Goal: Task Accomplishment & Management: Manage account settings

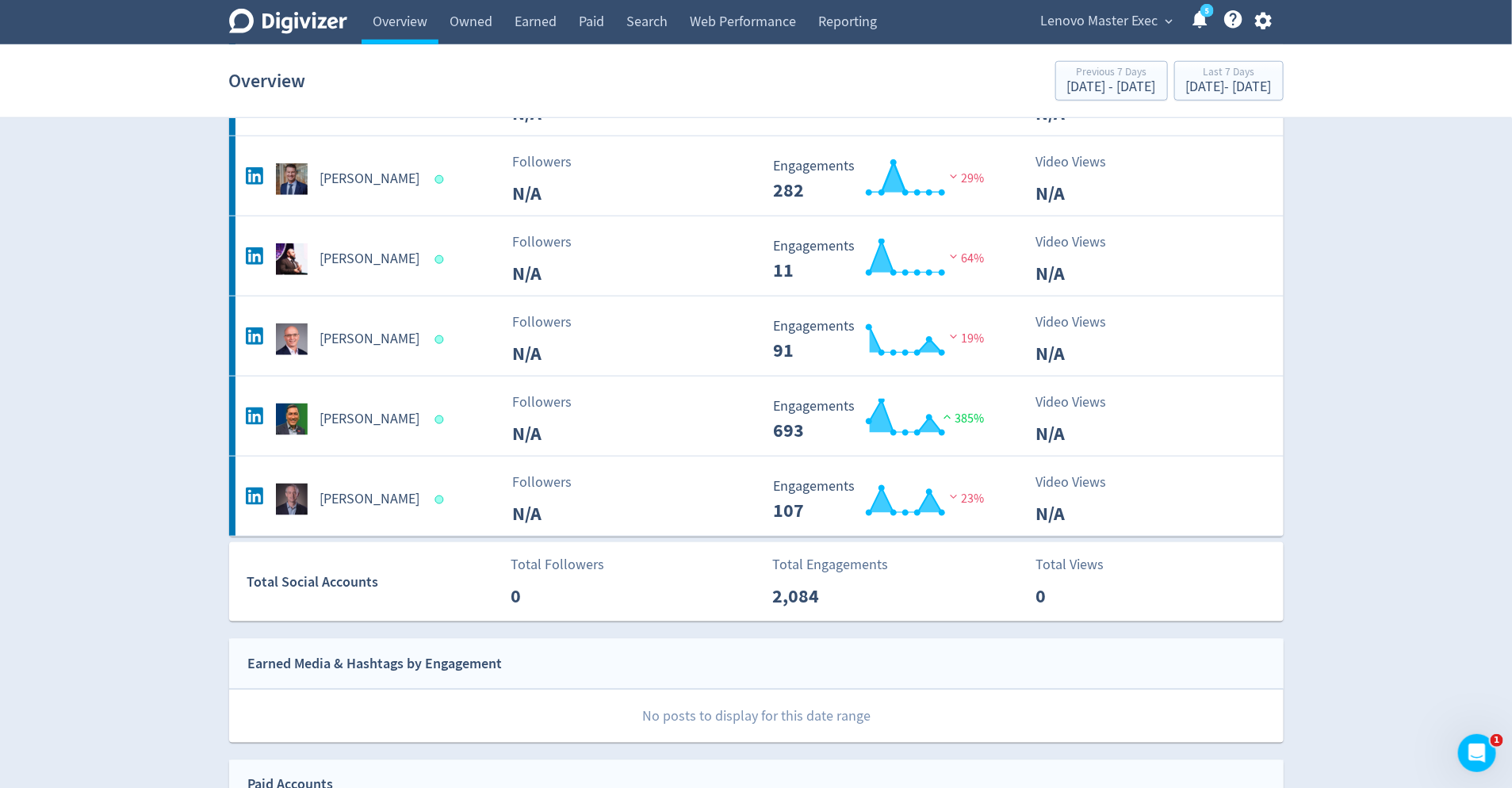
scroll to position [778, 0]
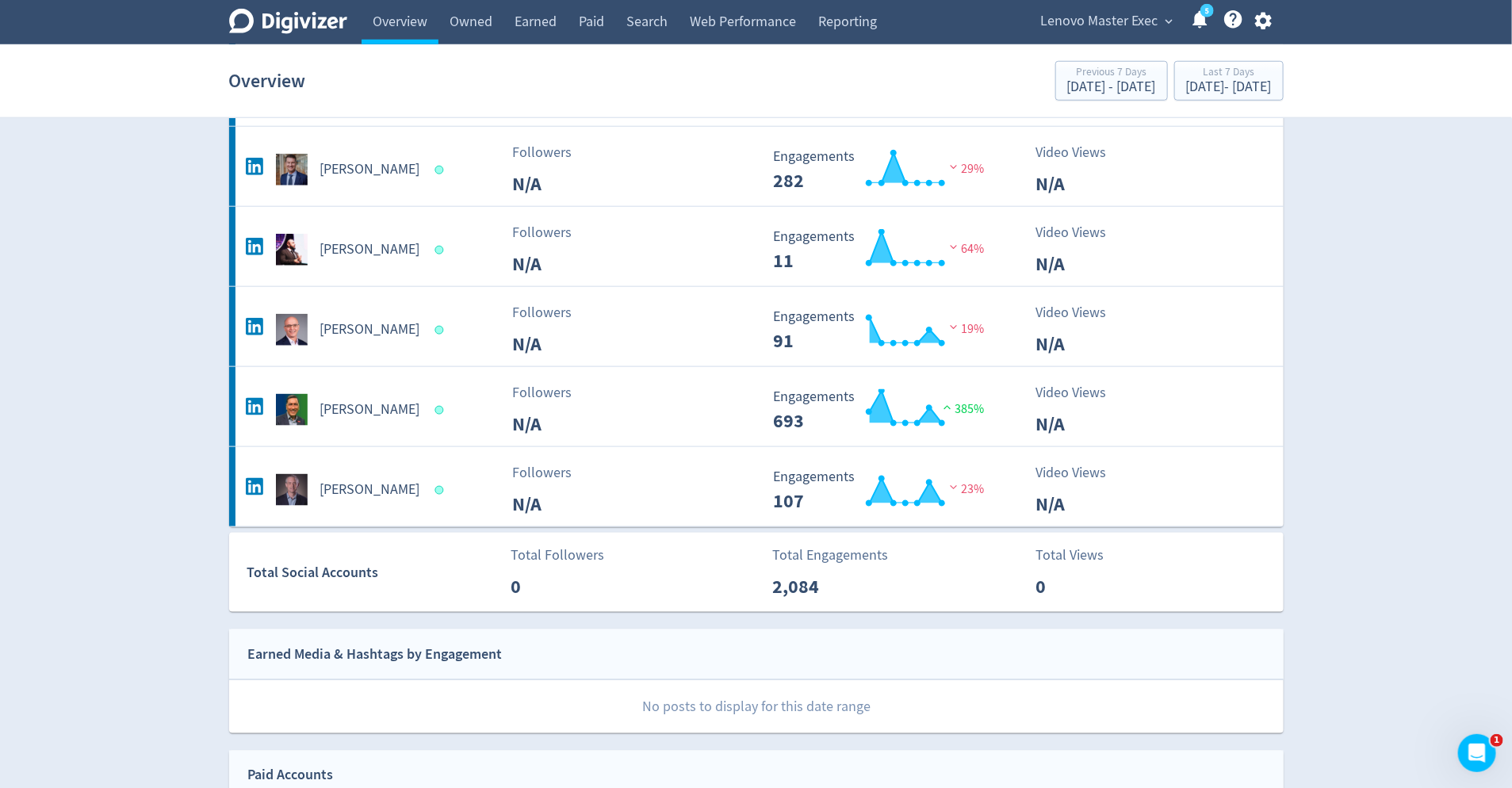
click at [1166, 23] on span "expand_more" at bounding box center [1170, 21] width 14 height 14
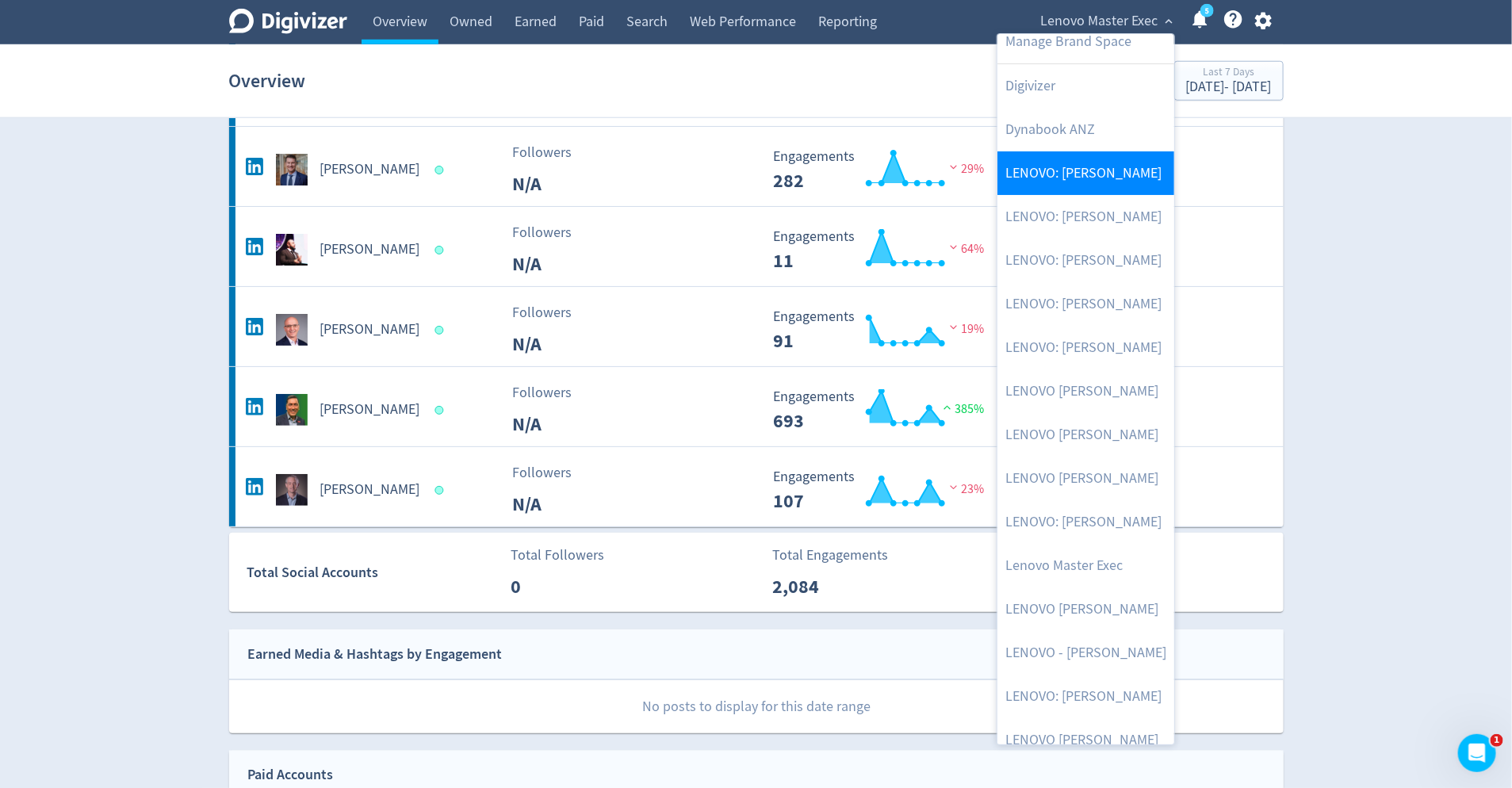
scroll to position [0, 0]
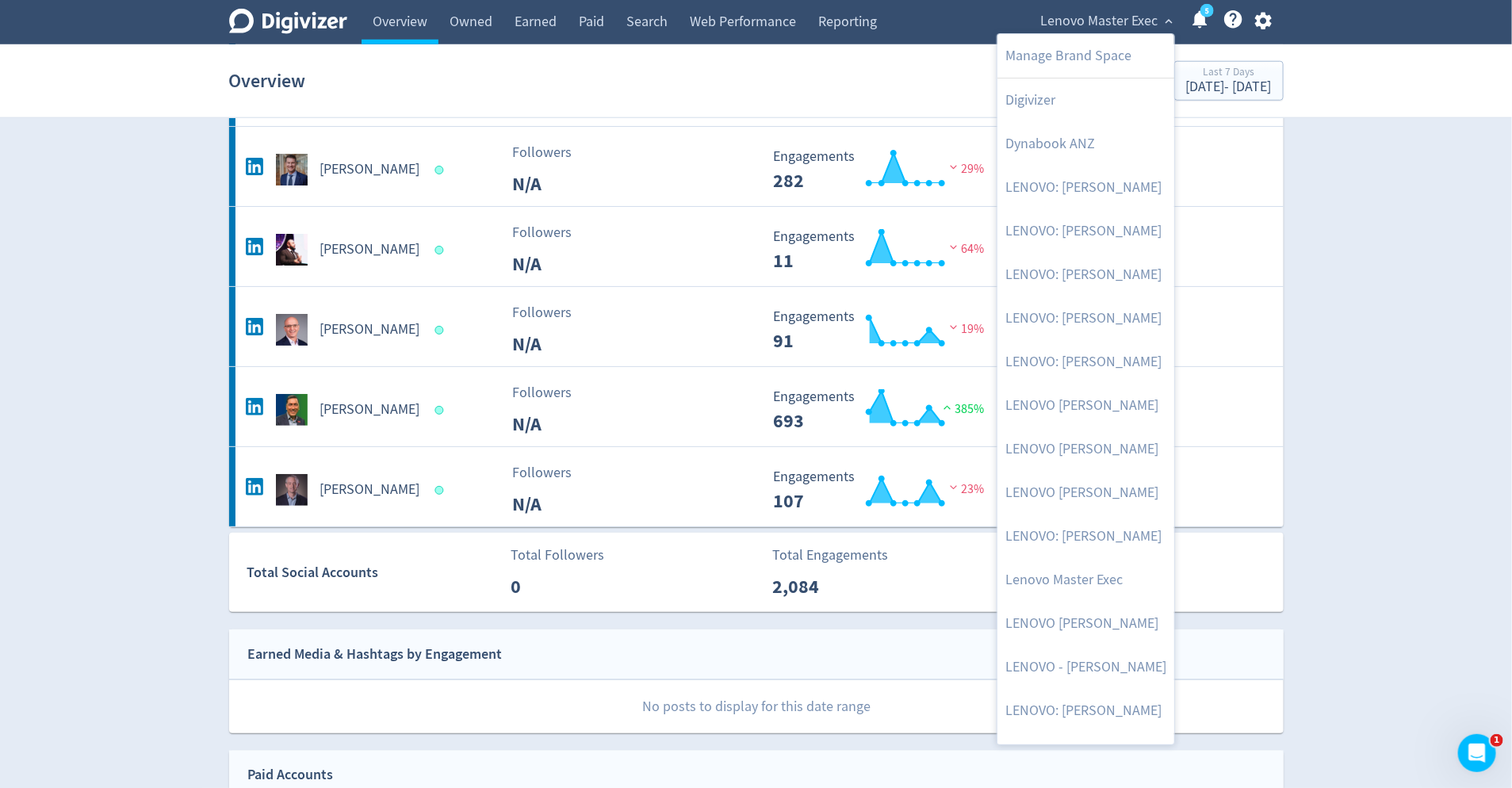
click at [1265, 20] on div at bounding box center [756, 394] width 1512 height 788
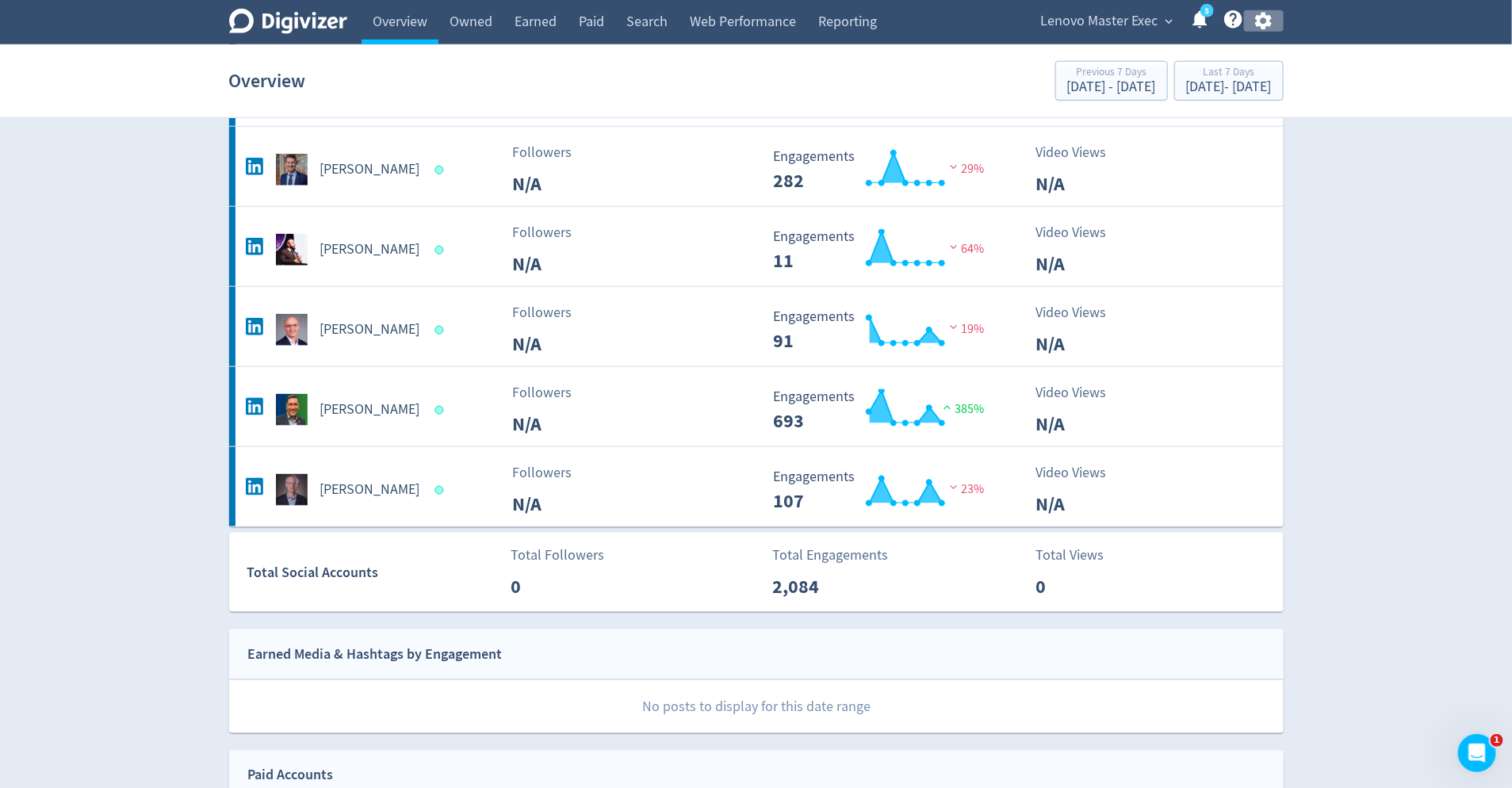
click at [1265, 20] on icon "button" at bounding box center [1264, 21] width 21 height 21
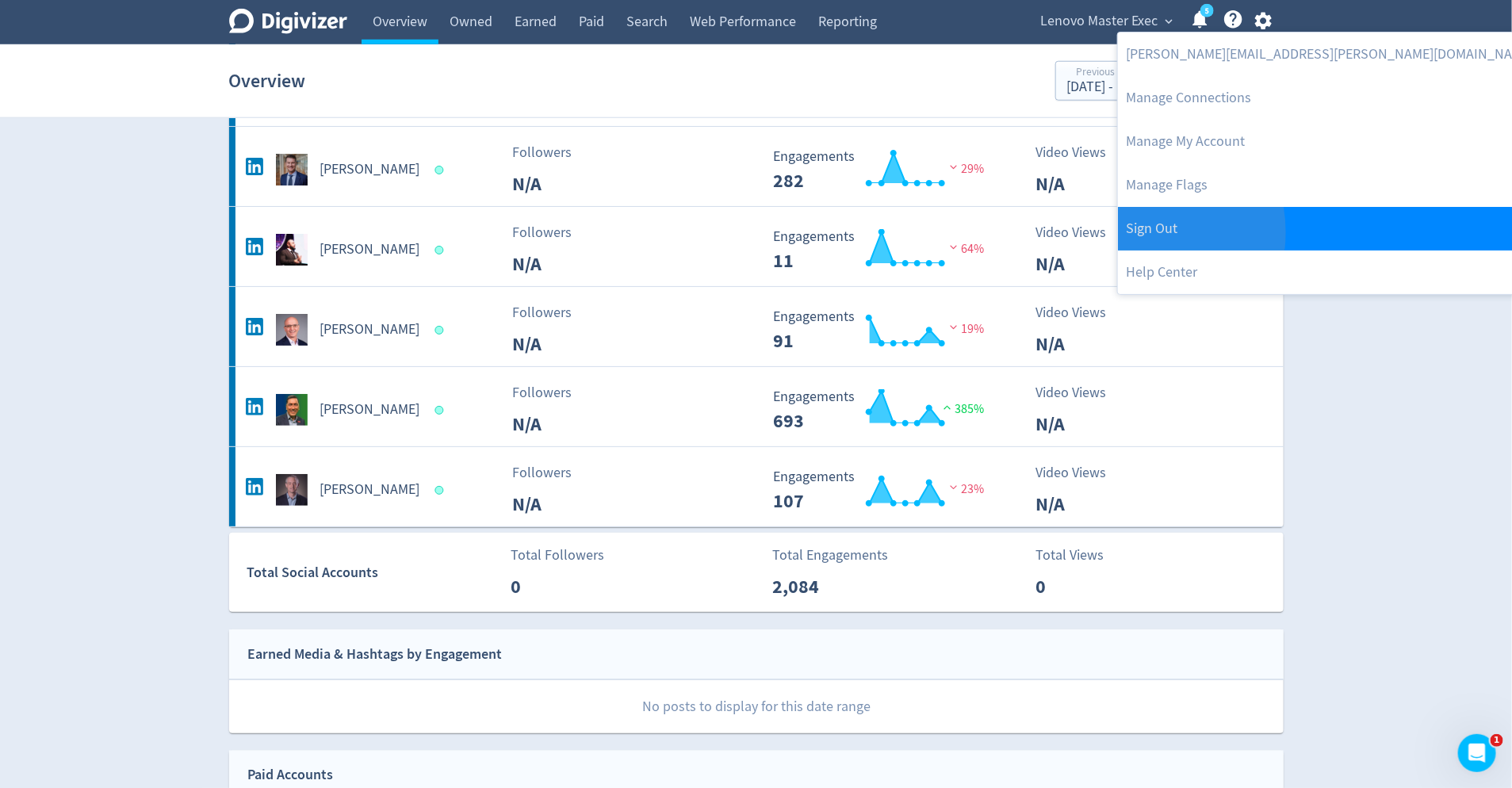
click at [1135, 232] on link "Sign Out" at bounding box center [1330, 228] width 424 height 43
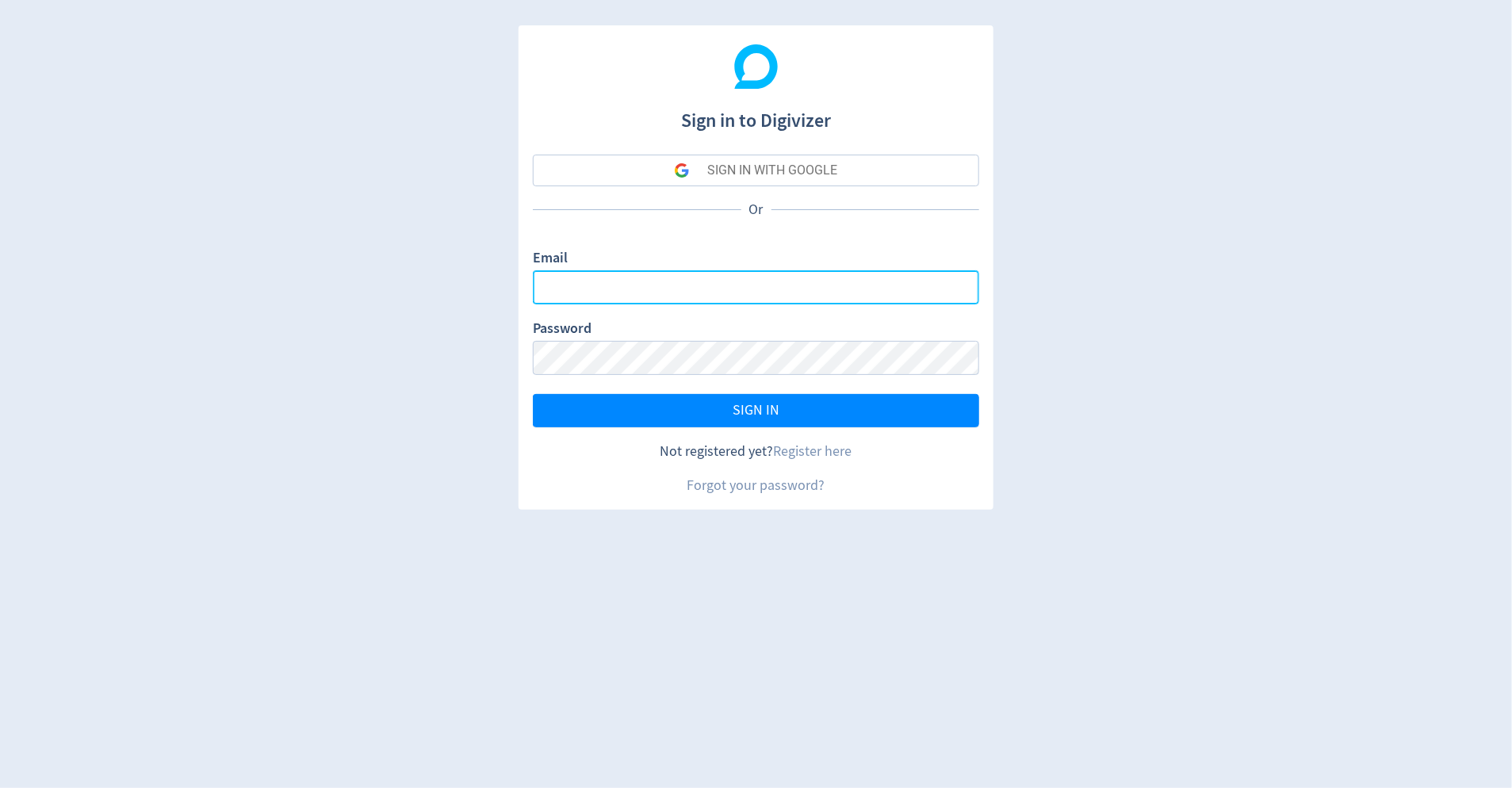
type input "[PERSON_NAME][EMAIL_ADDRESS][PERSON_NAME][DOMAIN_NAME]"
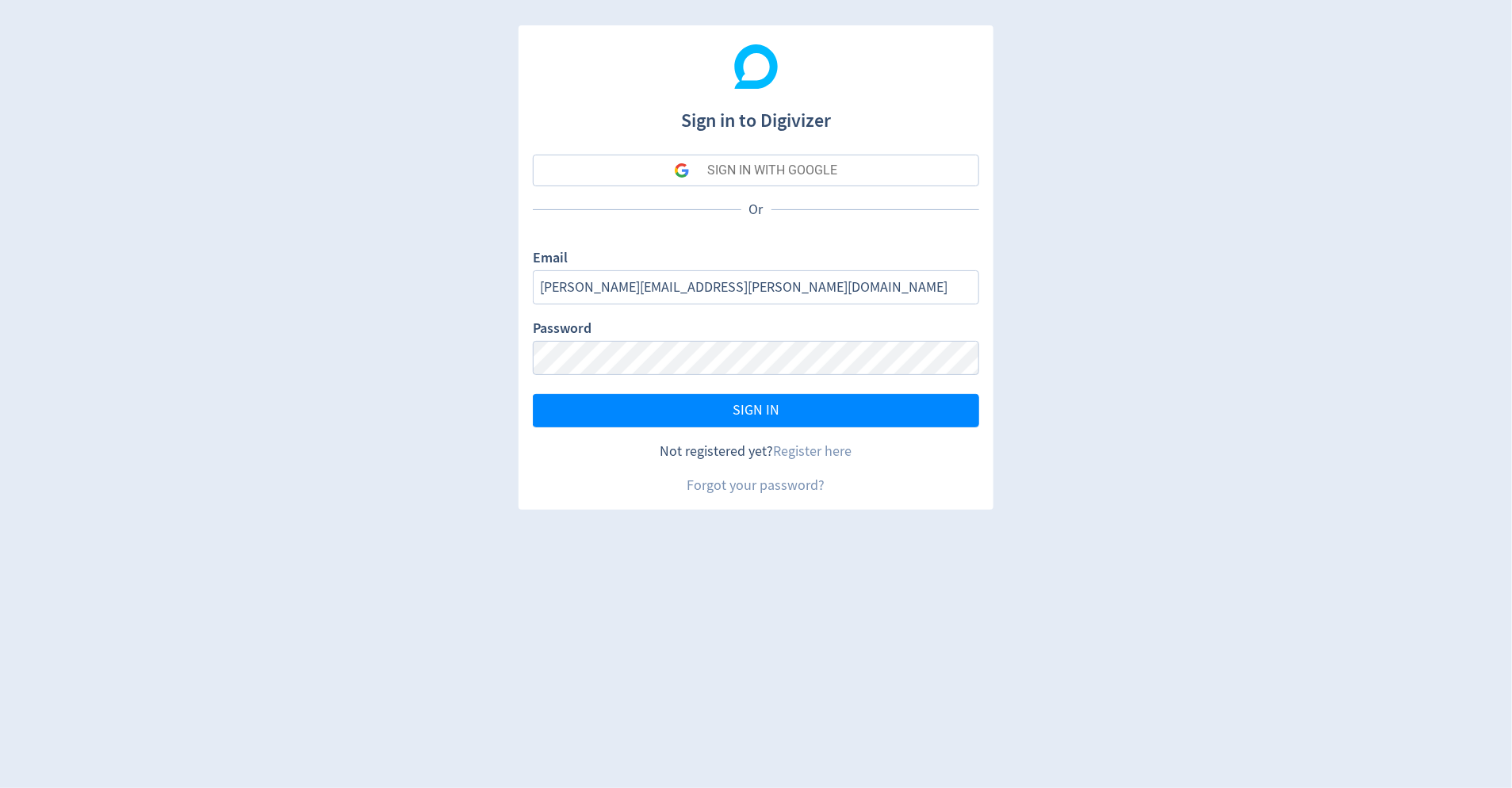
click at [950, 162] on button "SIGN IN WITH GOOGLE" at bounding box center [756, 170] width 446 height 32
